Goal: Task Accomplishment & Management: Manage account settings

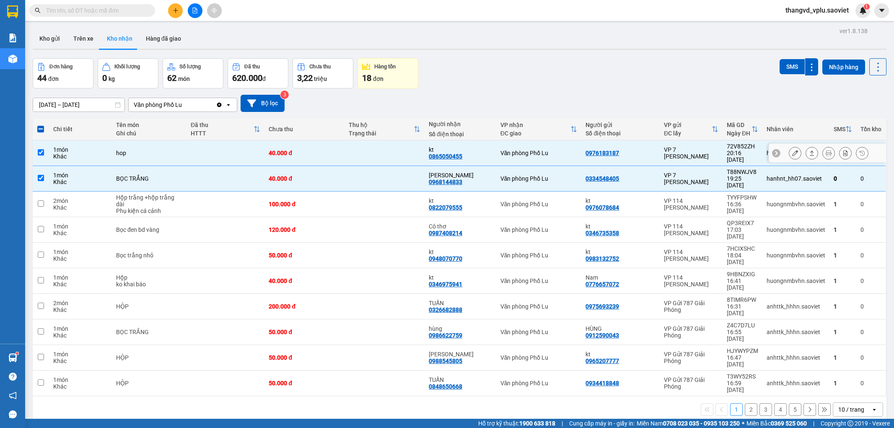
click at [46, 150] on td at bounding box center [41, 153] width 16 height 26
checkbox input "false"
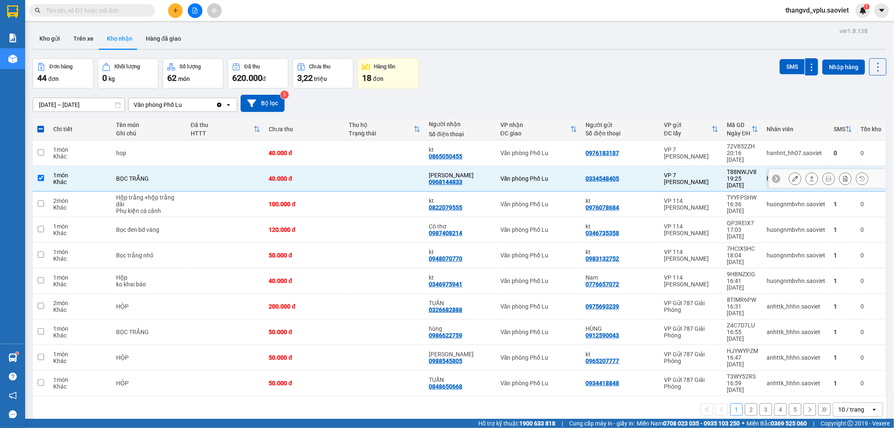
click at [62, 172] on div "1 món" at bounding box center [80, 175] width 54 height 7
checkbox input "false"
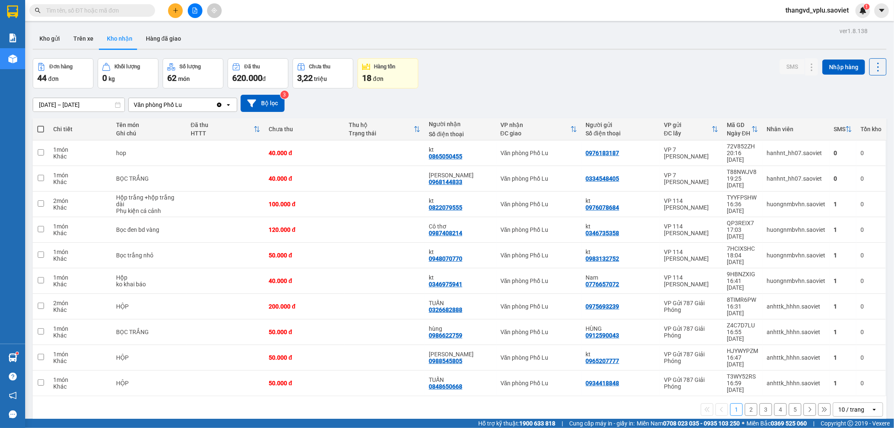
click at [111, 6] on input "text" at bounding box center [95, 10] width 99 height 9
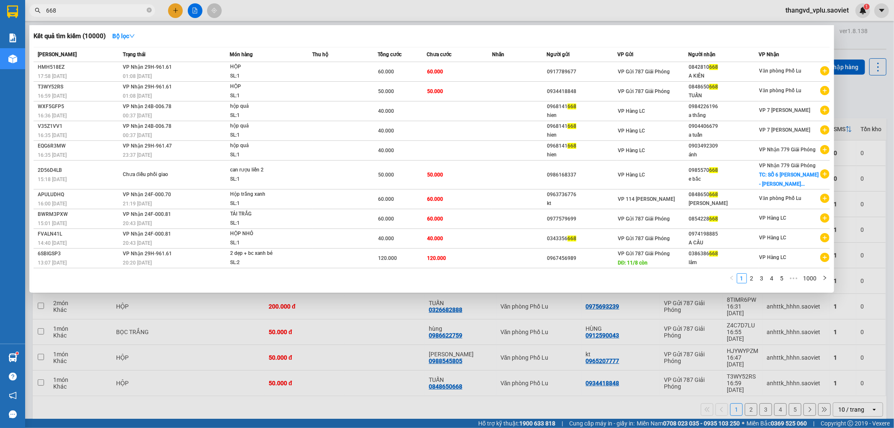
click at [80, 10] on input "668" at bounding box center [95, 10] width 99 height 9
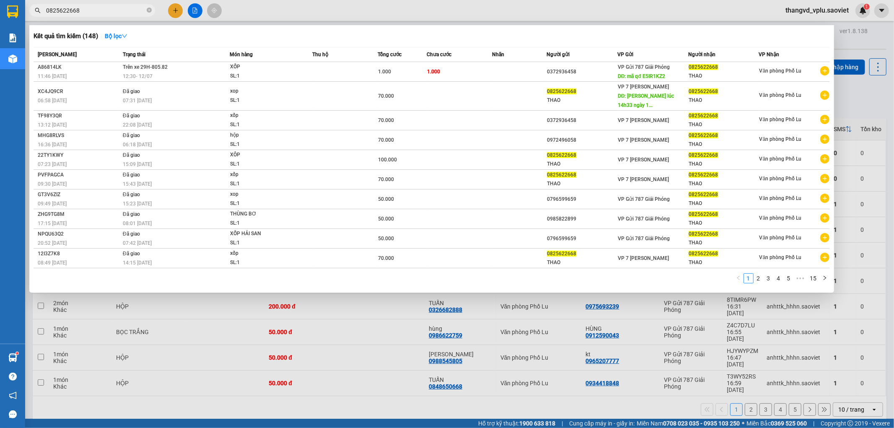
type input "0825622668"
click at [187, 388] on div at bounding box center [447, 214] width 894 height 428
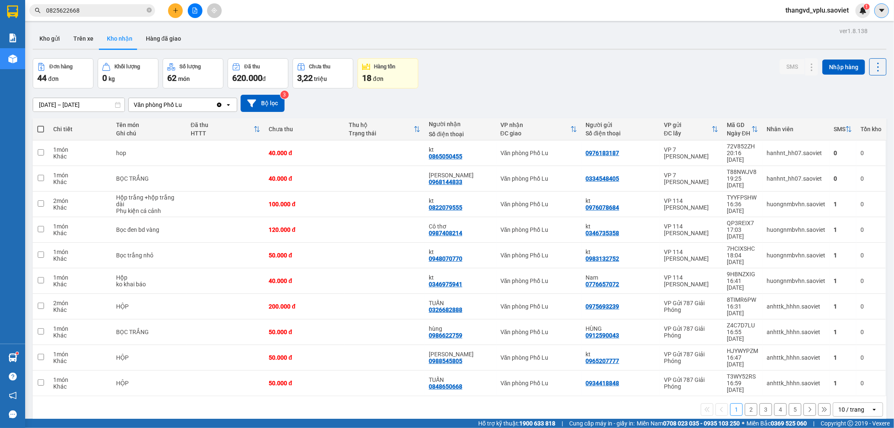
click at [883, 10] on icon "caret-down" at bounding box center [881, 10] width 5 height 3
click at [808, 8] on span "thangvd_vplu.saoviet" at bounding box center [817, 10] width 77 height 10
click at [806, 26] on span "Đăng xuất" at bounding box center [820, 25] width 59 height 9
